Goal: Transaction & Acquisition: Download file/media

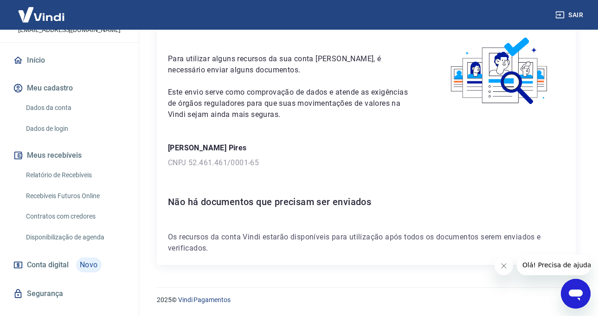
scroll to position [82, 0]
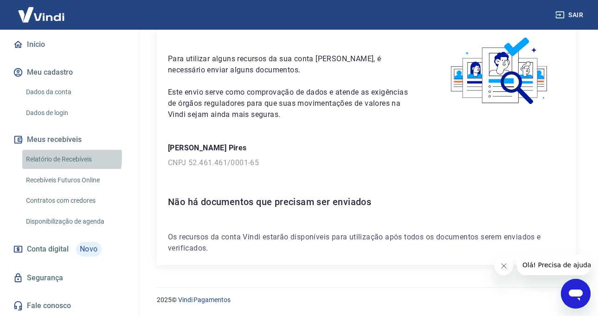
click at [56, 157] on link "Relatório de Recebíveis" at bounding box center [74, 159] width 105 height 19
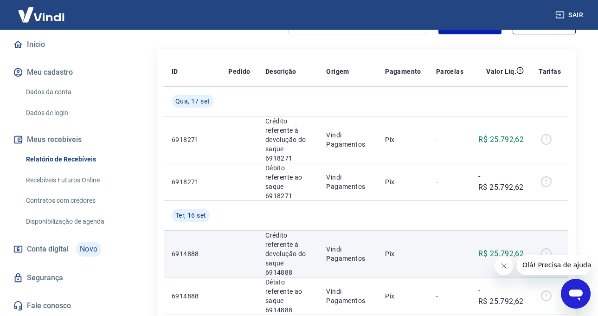
scroll to position [93, 0]
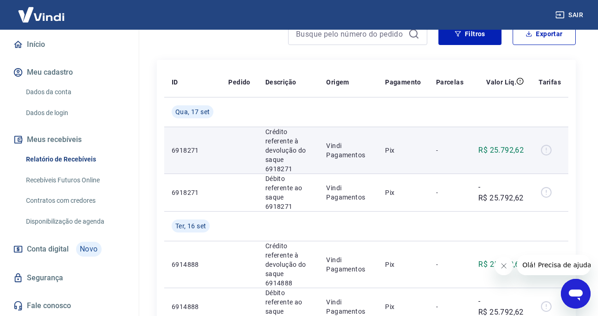
click at [546, 146] on div at bounding box center [550, 150] width 22 height 15
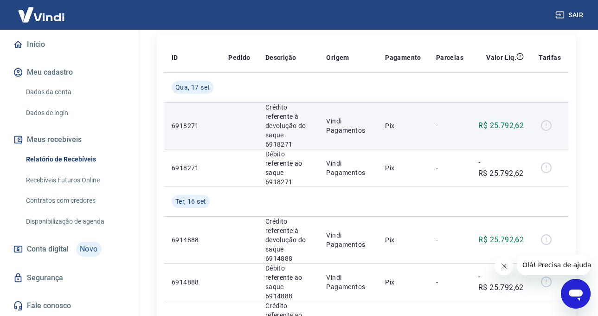
scroll to position [139, 0]
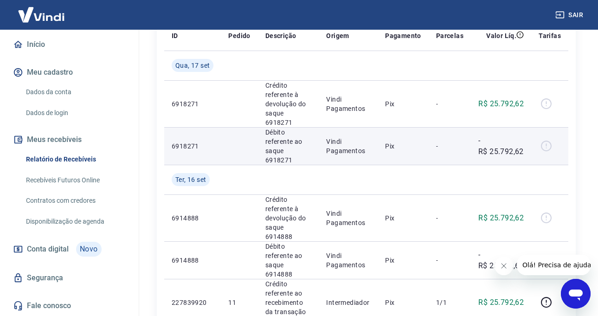
click at [502, 139] on p "-R$ 25.792,62" at bounding box center [500, 146] width 45 height 22
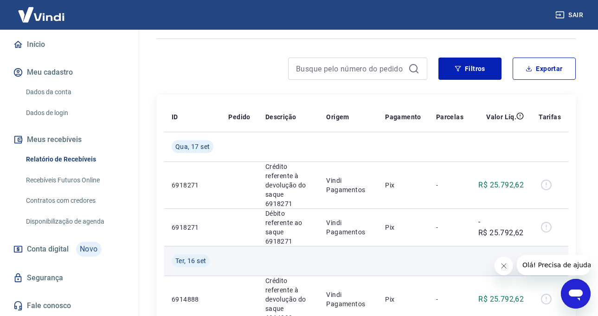
scroll to position [35, 0]
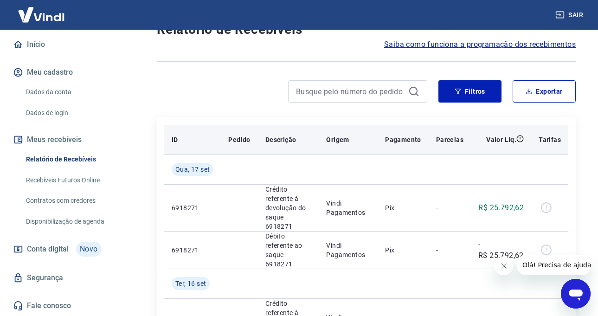
click at [444, 139] on p "Parcelas" at bounding box center [449, 139] width 27 height 9
click at [496, 140] on p "Valor Líq." at bounding box center [501, 139] width 30 height 9
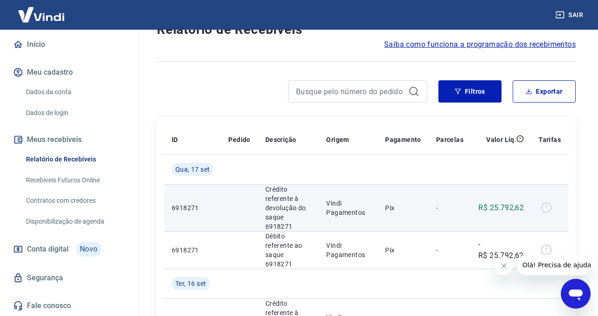
click at [547, 206] on div at bounding box center [550, 207] width 22 height 15
click at [196, 203] on p "6918271" at bounding box center [193, 207] width 42 height 9
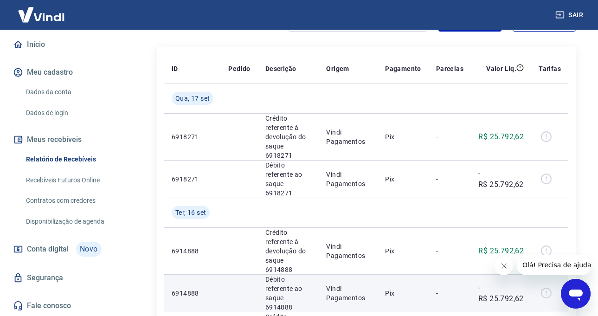
scroll to position [128, 0]
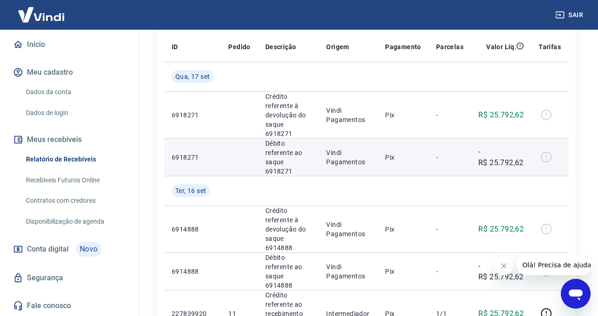
click at [546, 150] on div at bounding box center [550, 157] width 22 height 15
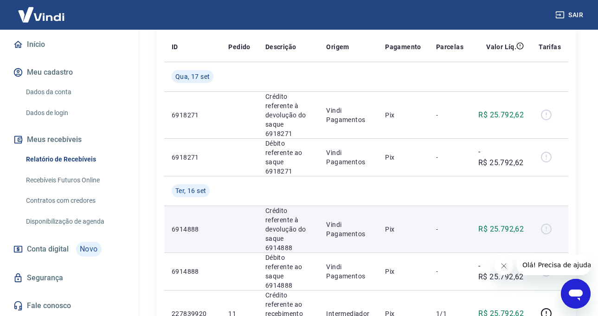
click at [547, 222] on div at bounding box center [550, 229] width 22 height 15
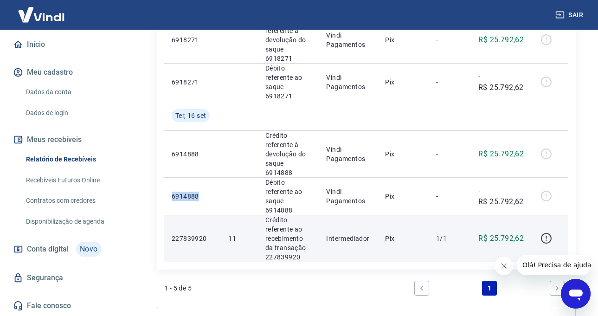
scroll to position [221, 0]
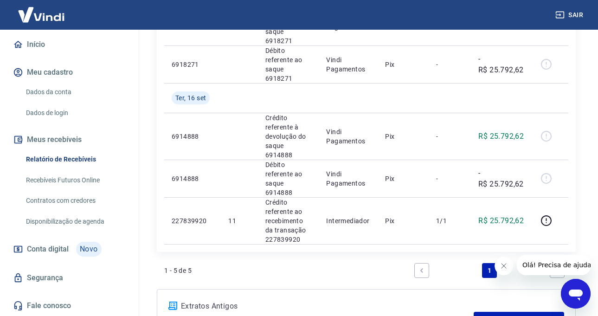
click at [557, 268] on icon "Next page" at bounding box center [557, 270] width 3 height 4
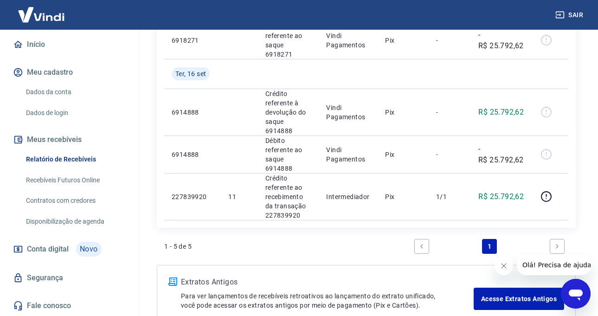
scroll to position [267, 0]
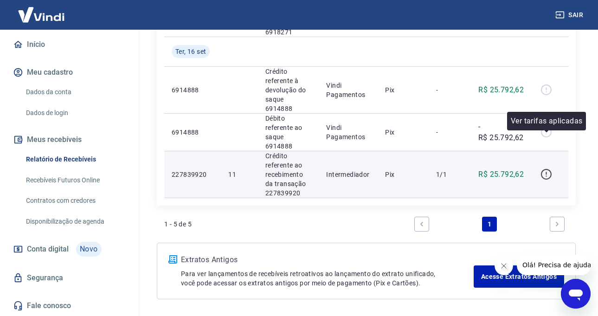
click at [548, 168] on icon "button" at bounding box center [547, 174] width 12 height 12
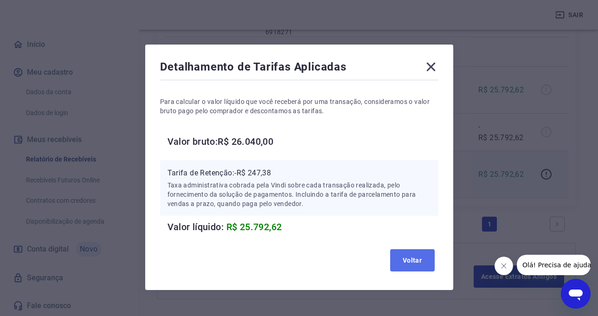
click at [415, 263] on button "Voltar" at bounding box center [412, 260] width 45 height 22
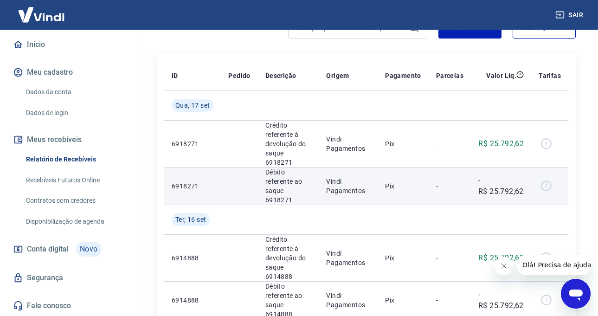
scroll to position [139, 0]
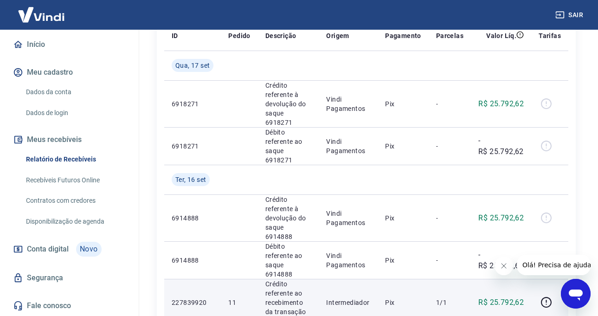
click at [69, 223] on link "Disponibilização de agenda" at bounding box center [74, 221] width 105 height 19
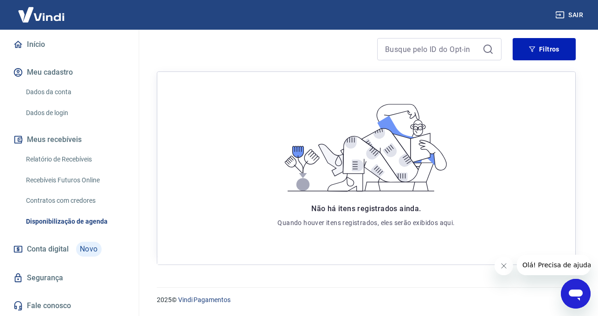
scroll to position [2, 0]
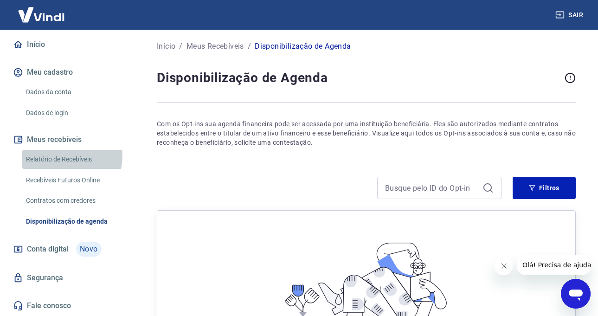
click at [59, 155] on link "Relatório de Recebíveis" at bounding box center [74, 159] width 105 height 19
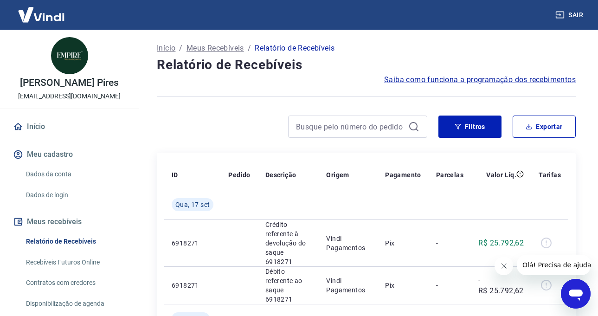
click at [37, 128] on link "Início" at bounding box center [69, 126] width 116 height 20
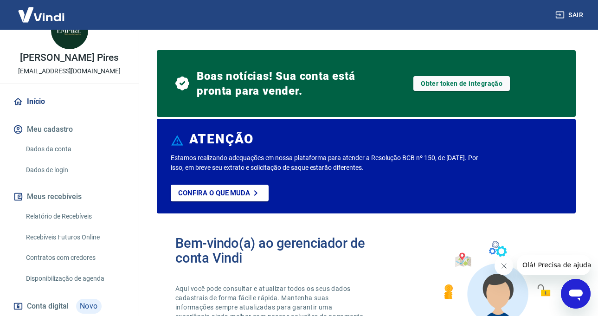
scroll to position [46, 0]
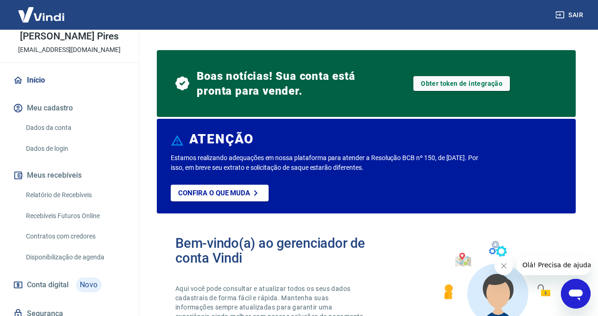
click at [68, 129] on link "Dados da conta" at bounding box center [74, 127] width 105 height 19
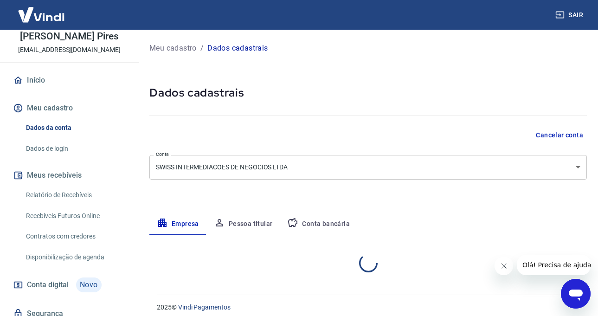
select select "SP"
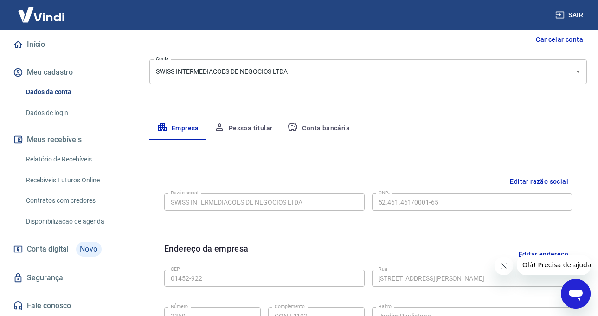
scroll to position [75, 0]
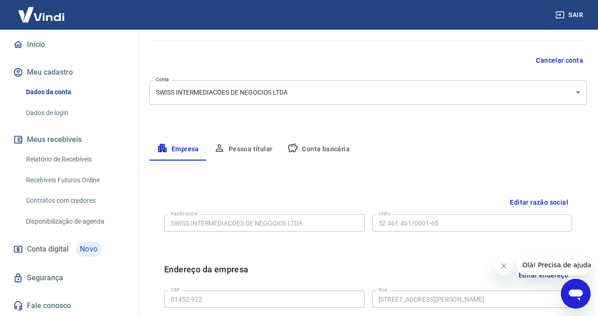
click at [250, 151] on button "Pessoa titular" at bounding box center [243, 149] width 74 height 22
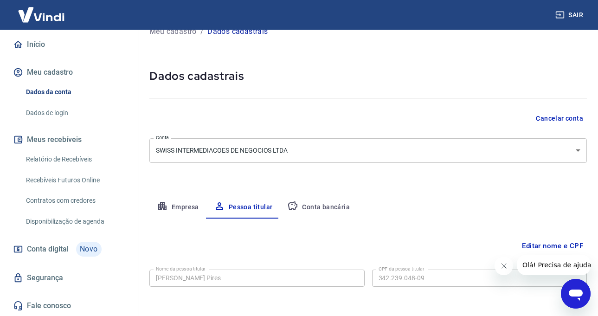
scroll to position [55, 0]
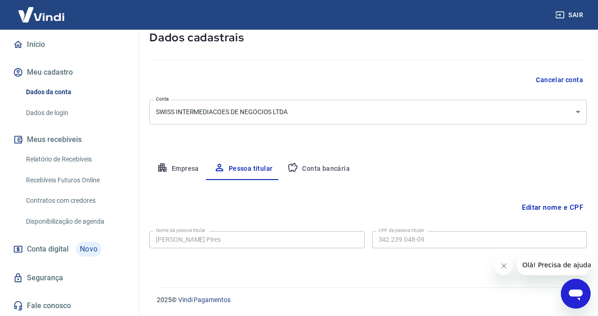
click at [326, 169] on button "Conta bancária" at bounding box center [318, 169] width 77 height 22
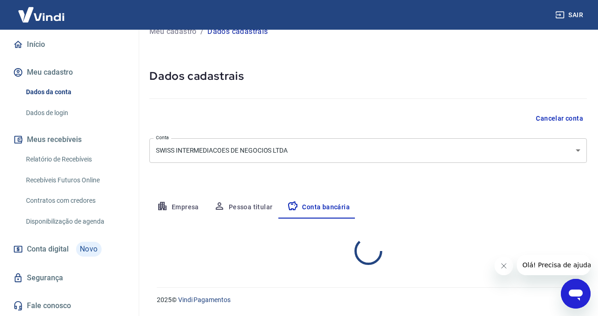
select select "1"
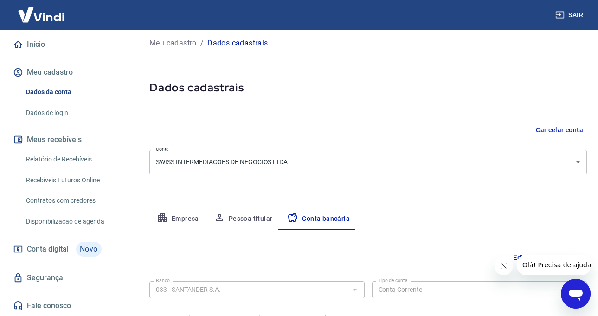
scroll to position [0, 0]
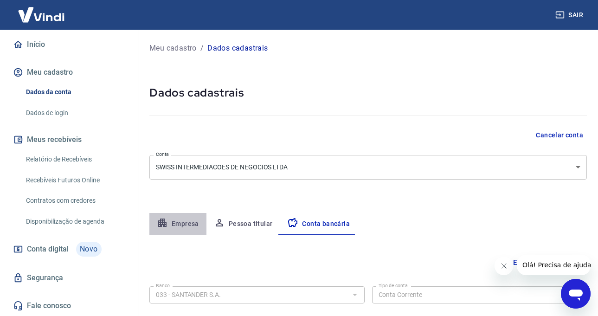
click at [179, 228] on button "Empresa" at bounding box center [177, 224] width 57 height 22
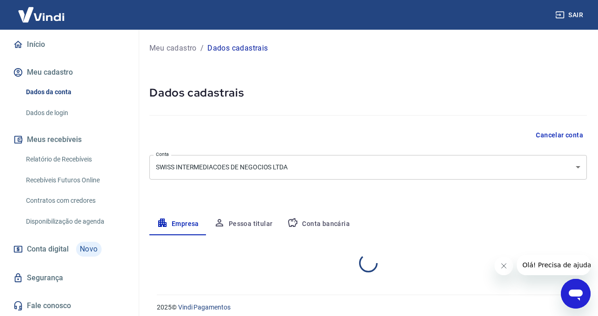
select select "SP"
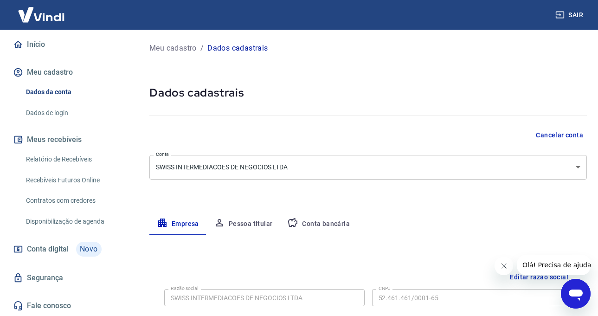
click at [58, 156] on link "Relatório de Recebíveis" at bounding box center [74, 159] width 105 height 19
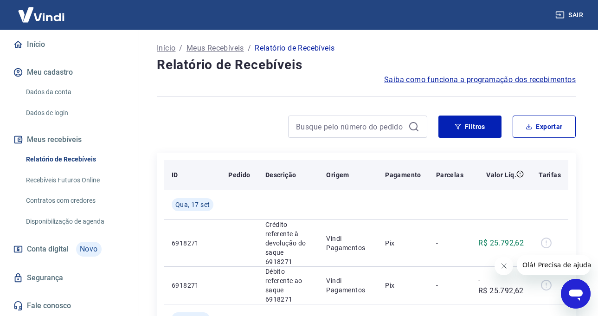
click at [236, 174] on p "Pedido" at bounding box center [239, 174] width 22 height 9
click at [175, 174] on p "ID" at bounding box center [175, 174] width 6 height 9
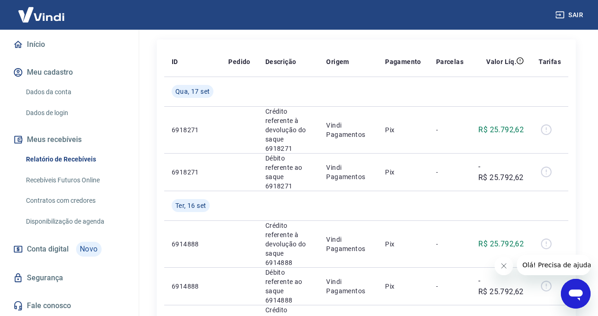
scroll to position [139, 0]
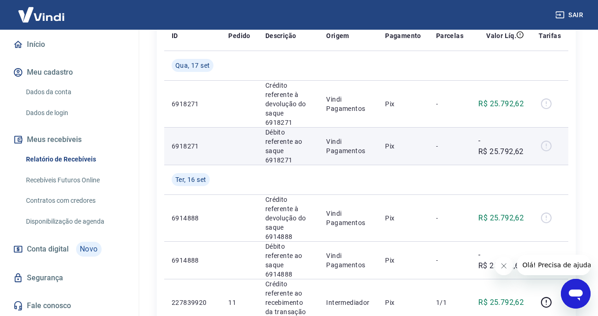
click at [546, 139] on div at bounding box center [550, 146] width 22 height 15
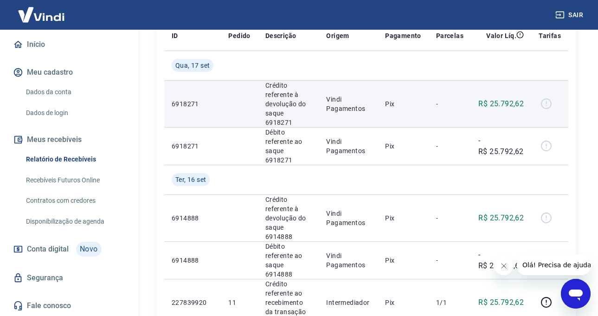
click at [547, 102] on div at bounding box center [550, 104] width 22 height 15
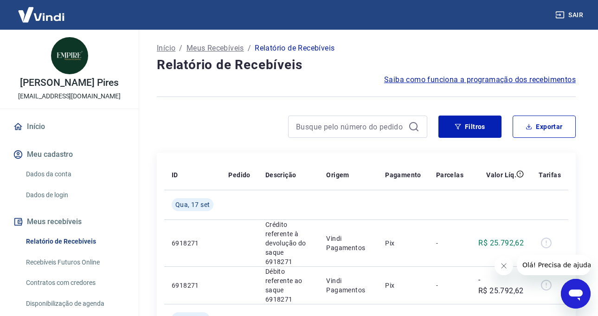
scroll to position [82, 0]
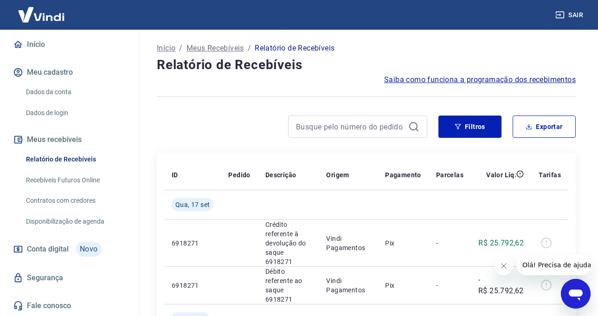
click at [70, 153] on link "Relatório de Recebíveis" at bounding box center [74, 159] width 105 height 19
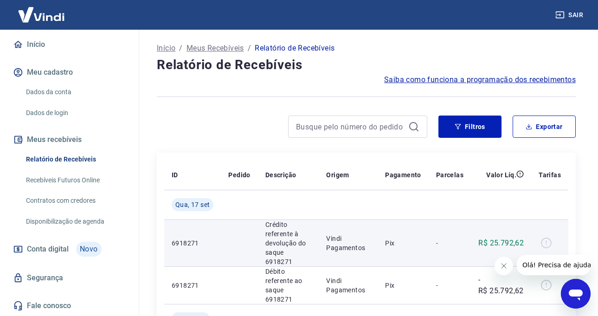
click at [180, 238] on p "6918271" at bounding box center [193, 242] width 42 height 9
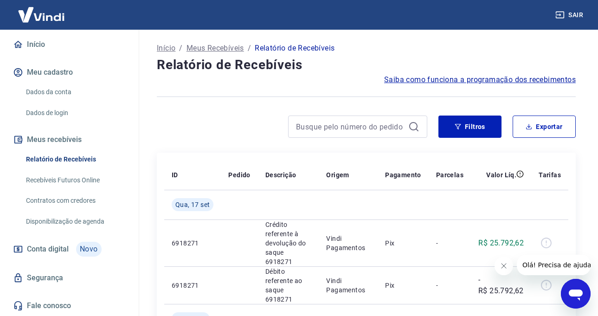
click at [198, 49] on p "Meus Recebíveis" at bounding box center [216, 48] width 58 height 11
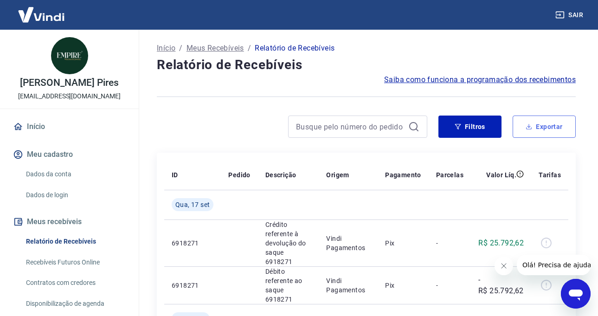
click at [534, 127] on button "Exportar" at bounding box center [544, 127] width 63 height 22
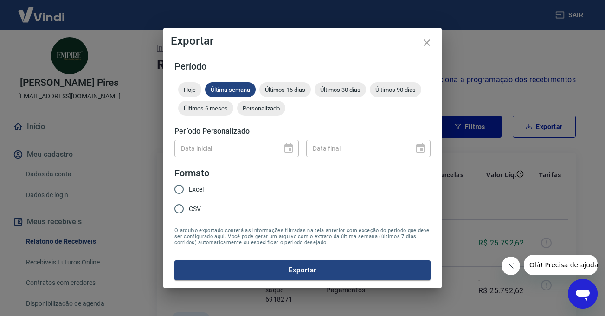
click at [178, 189] on input "Excel" at bounding box center [178, 189] width 19 height 19
radio input "true"
click at [300, 275] on button "Exportar" at bounding box center [302, 269] width 256 height 19
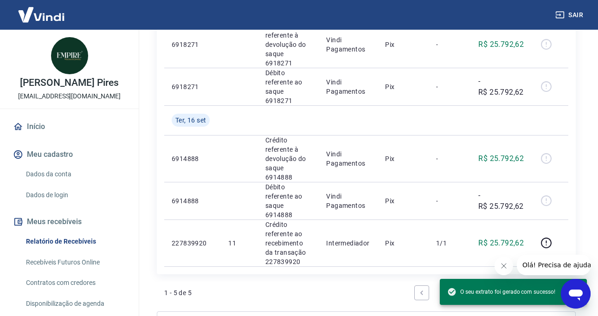
scroll to position [267, 0]
